Goal: Information Seeking & Learning: Learn about a topic

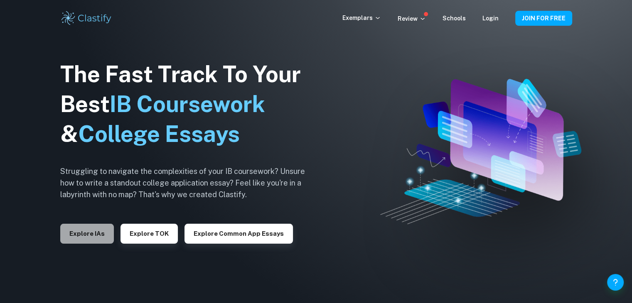
click at [86, 240] on button "Explore IAs" at bounding box center [87, 234] width 54 height 20
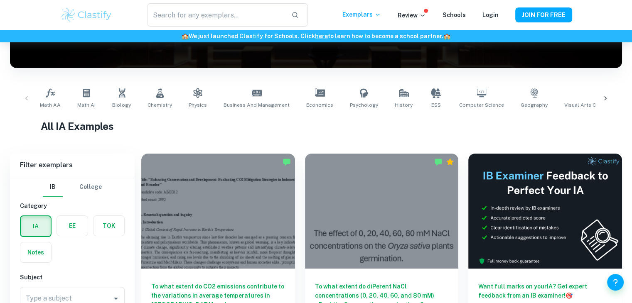
scroll to position [125, 0]
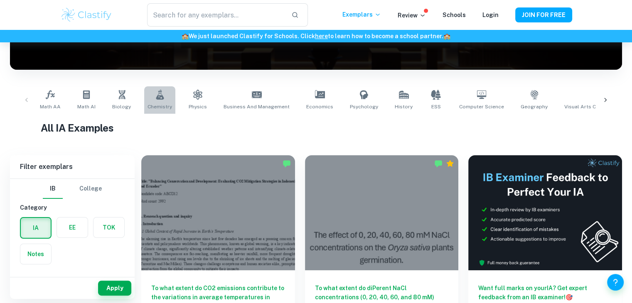
click at [164, 105] on span "Chemistry" at bounding box center [159, 106] width 25 height 7
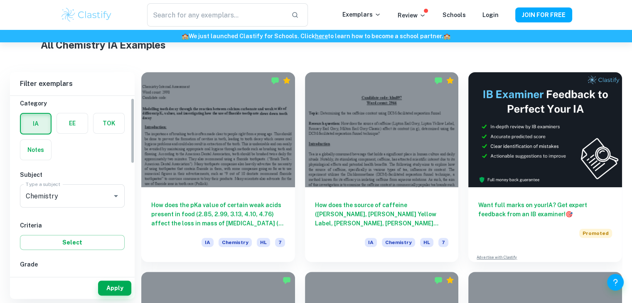
scroll to position [42, 0]
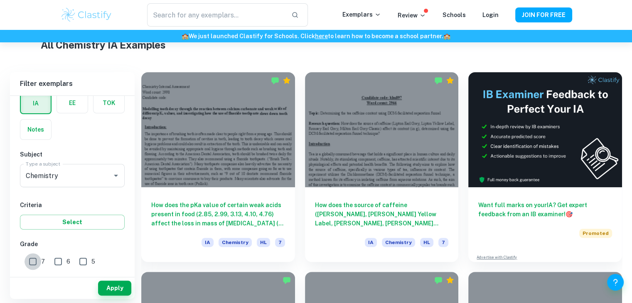
click at [28, 261] on input "7" at bounding box center [33, 261] width 17 height 17
checkbox input "true"
click at [109, 222] on button "Select" at bounding box center [72, 222] width 105 height 15
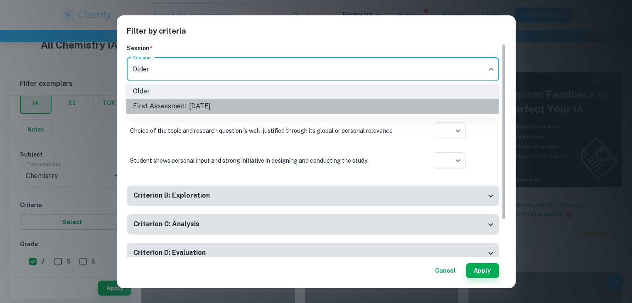
click at [263, 112] on li "First Assessment [DATE]" at bounding box center [312, 106] width 372 height 15
type input "m25"
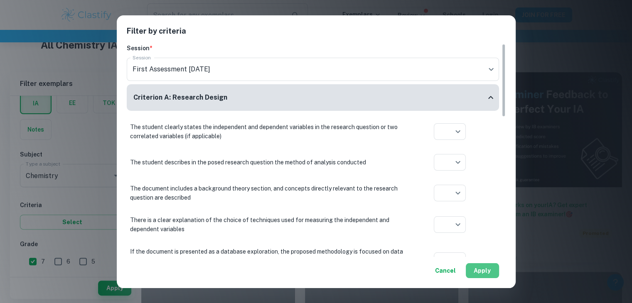
click at [487, 275] on button "Apply" at bounding box center [482, 270] width 33 height 15
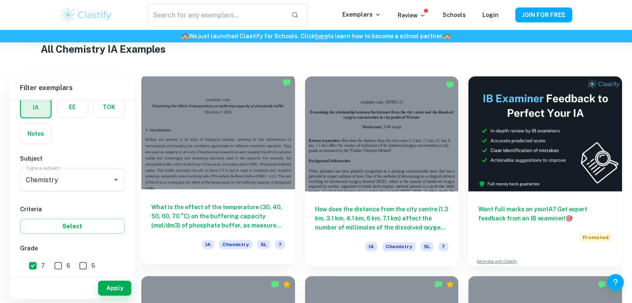
click at [233, 219] on h6 "What is the effect of the temperature (30, 40, 50, 60, 70 °C) on the buffering …" at bounding box center [218, 216] width 134 height 27
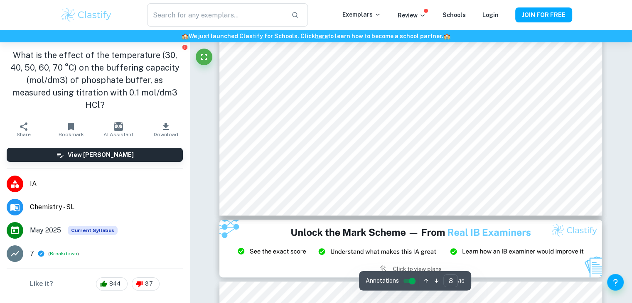
scroll to position [4278, 0]
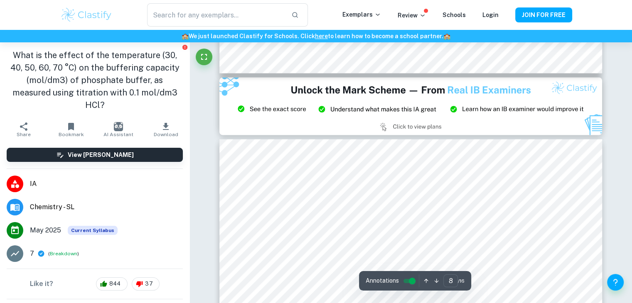
type input "9"
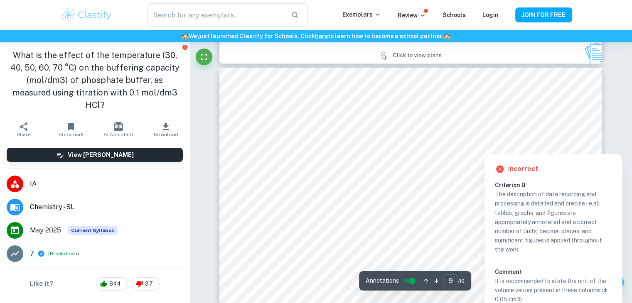
click at [526, 147] on div at bounding box center [513, 147] width 101 height 8
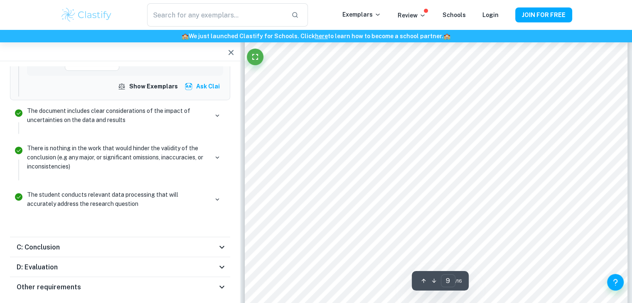
scroll to position [1941, 0]
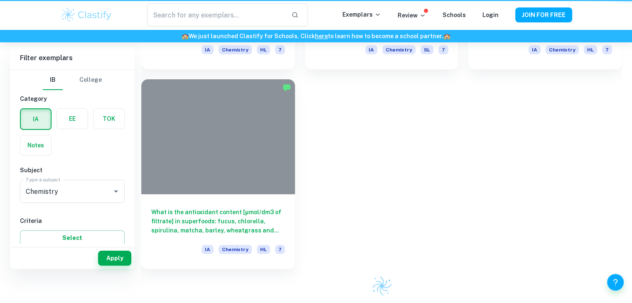
scroll to position [204, 0]
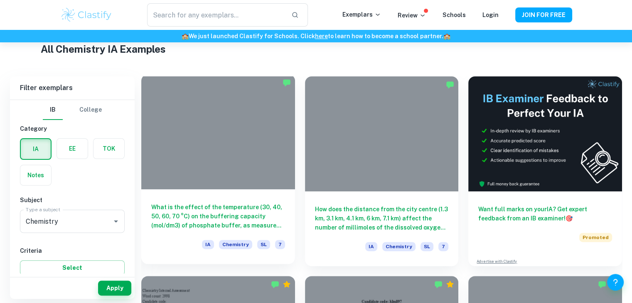
click at [197, 199] on div "What is the effect of the temperature (30, 40, 50, 60, 70 °C) on the buffering …" at bounding box center [218, 226] width 154 height 75
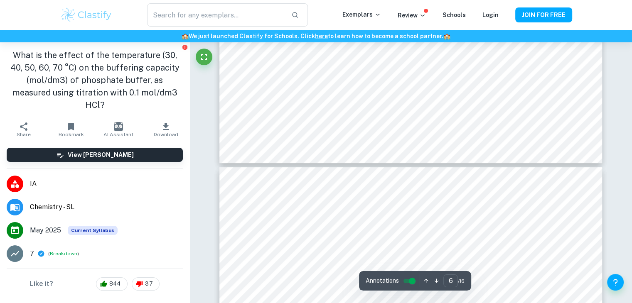
scroll to position [3317, 0]
type input "7"
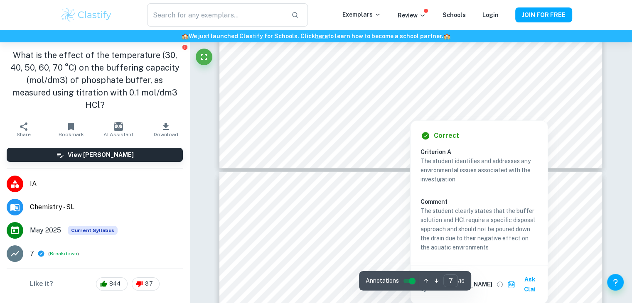
scroll to position [3608, 0]
